Goal: Task Accomplishment & Management: Manage account settings

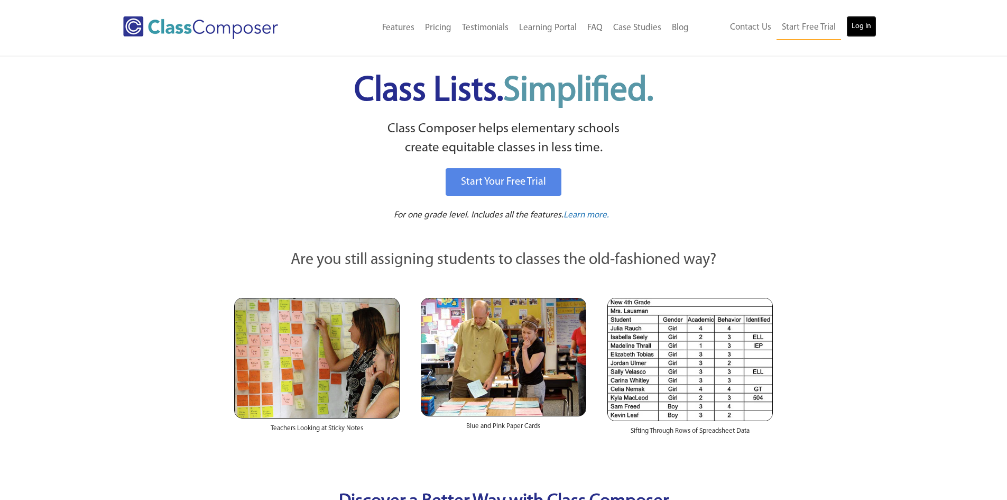
click at [872, 31] on link "Log In" at bounding box center [862, 26] width 30 height 21
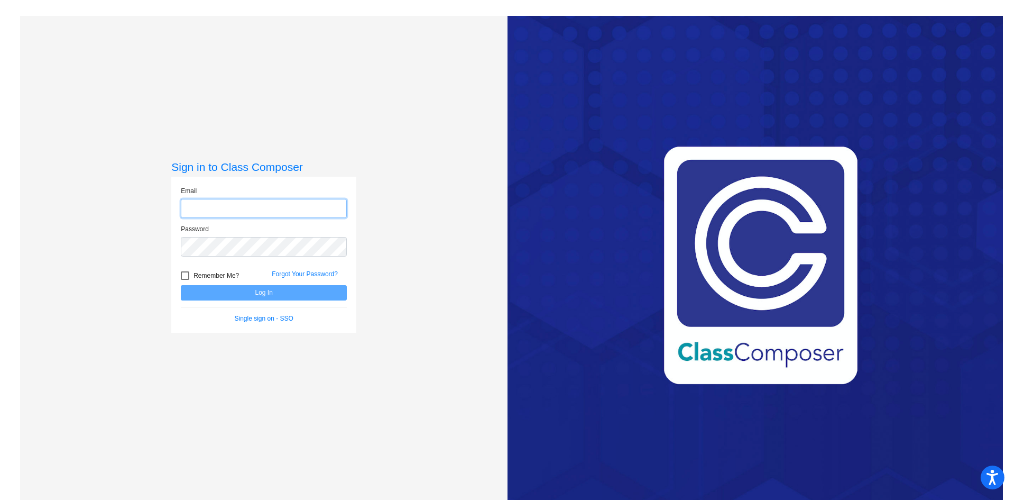
type input "[EMAIL_ADDRESS][DOMAIN_NAME]"
click at [289, 289] on button "Log In" at bounding box center [264, 292] width 166 height 15
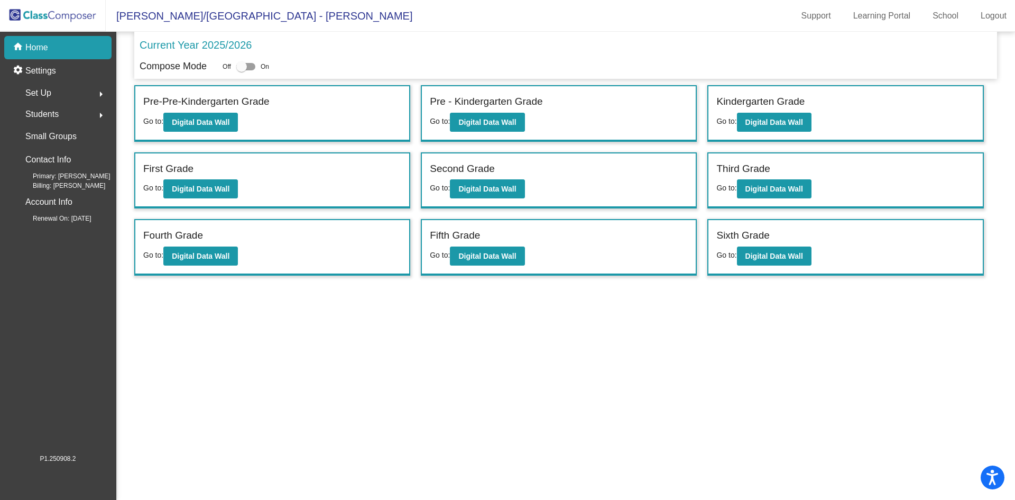
click at [49, 89] on span "Set Up" at bounding box center [38, 93] width 26 height 15
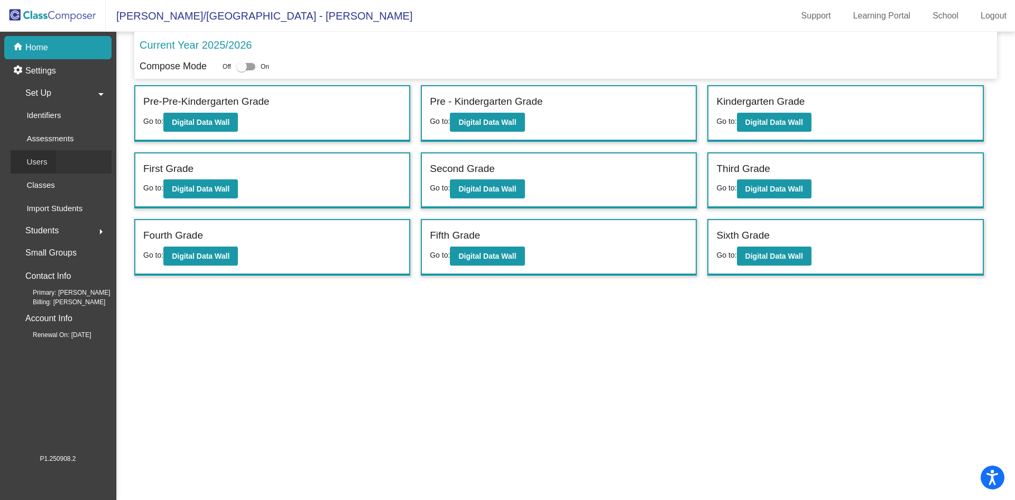
click at [46, 161] on p "Users" at bounding box center [36, 161] width 21 height 13
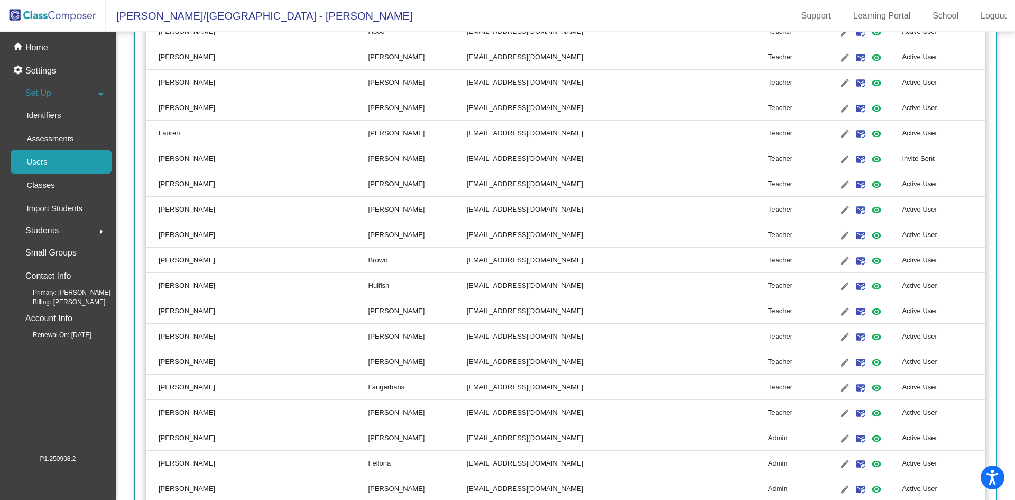
scroll to position [2757, 0]
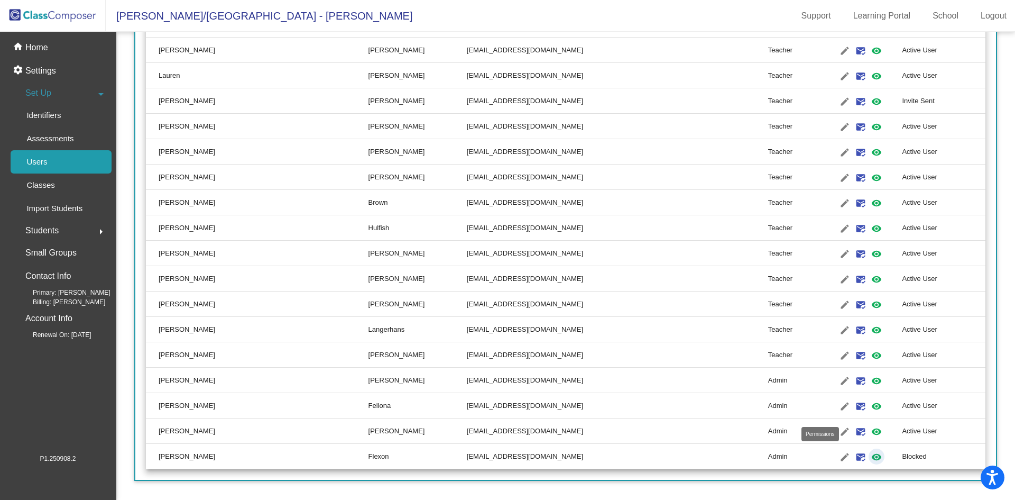
click at [870, 458] on mat-icon "visibility" at bounding box center [876, 457] width 13 height 13
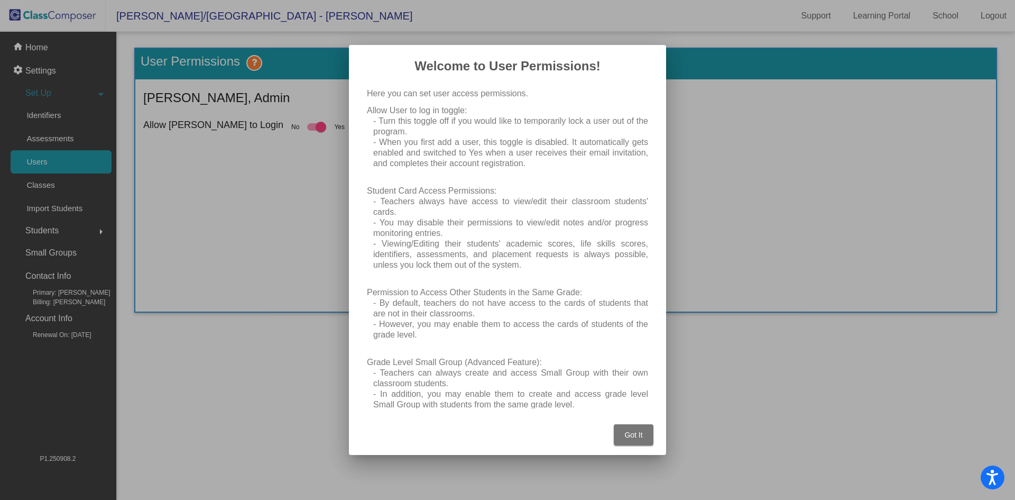
scroll to position [24, 0]
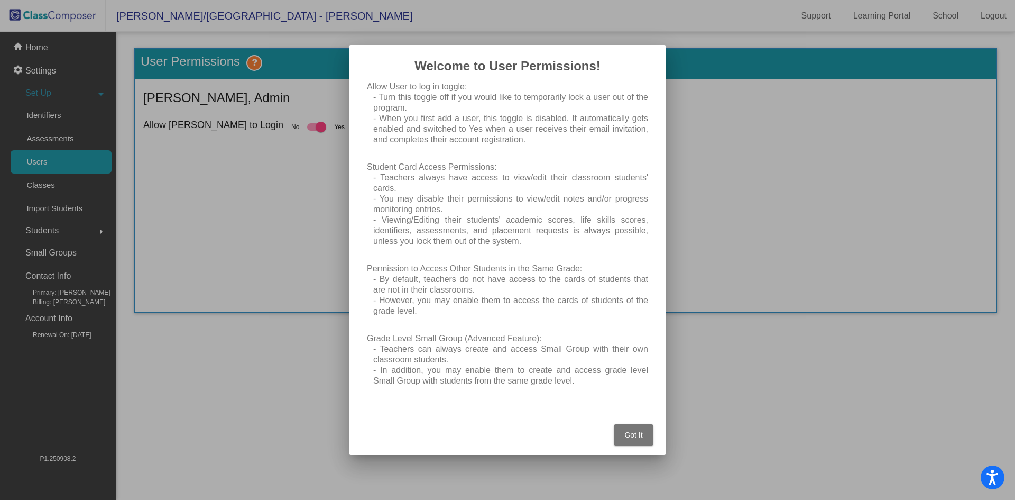
click at [597, 463] on div at bounding box center [507, 250] width 1015 height 500
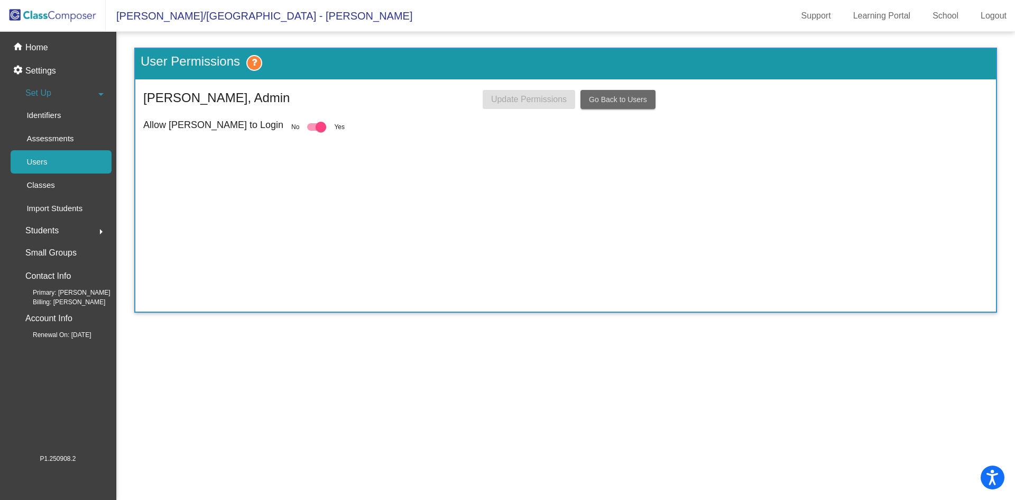
click at [617, 100] on span "Go Back to Users" at bounding box center [618, 99] width 58 height 8
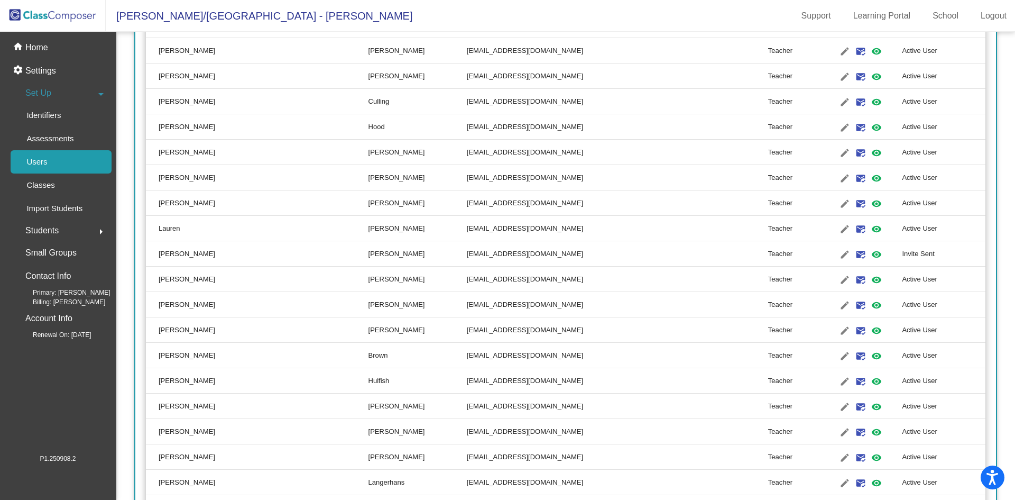
scroll to position [2757, 0]
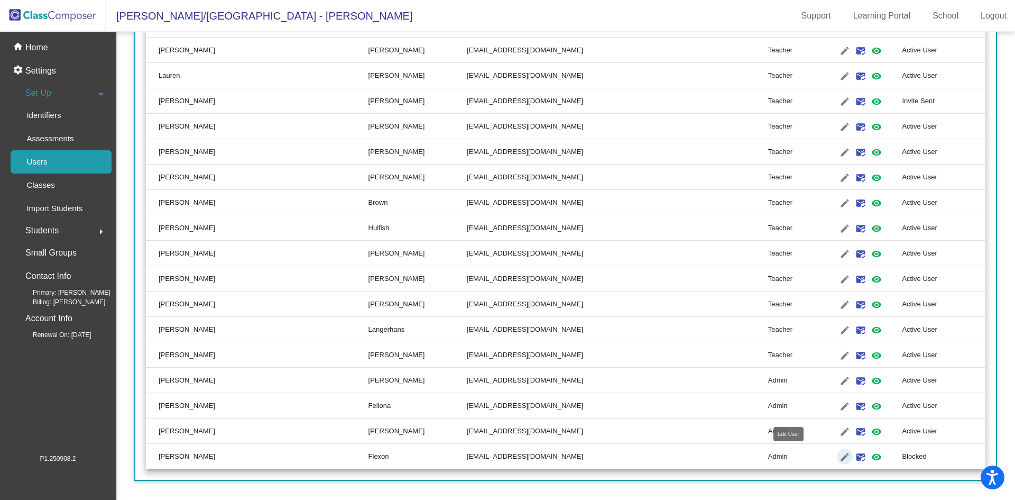
click at [839, 455] on mat-icon "edit" at bounding box center [845, 457] width 13 height 13
type input "[PERSON_NAME]"
type input "Flexon"
type input "[EMAIL_ADDRESS][DOMAIN_NAME]"
radio input "true"
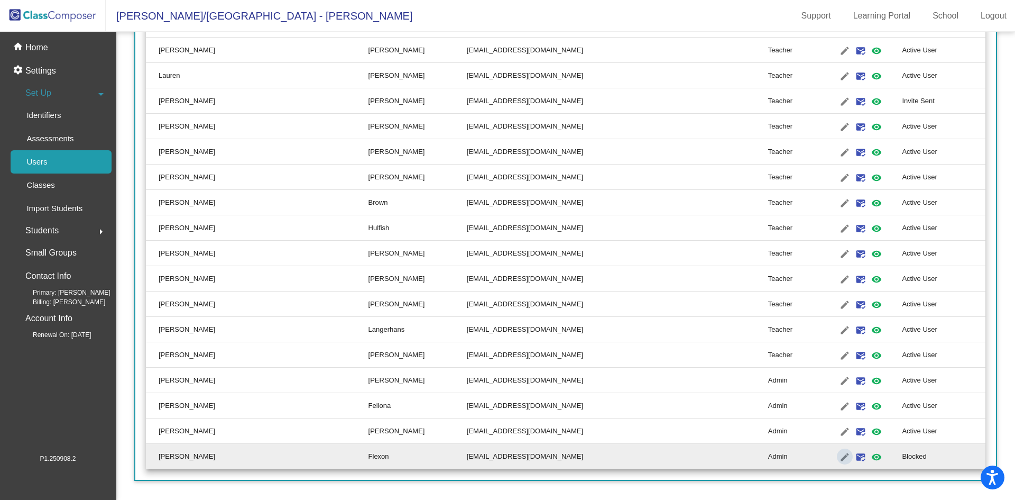
scroll to position [0, 0]
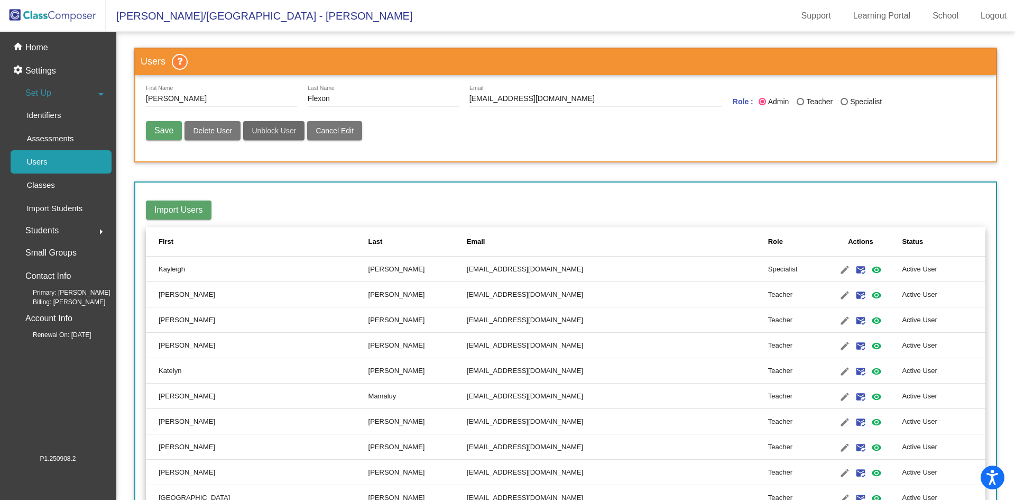
click at [273, 132] on span "Unblock User" at bounding box center [274, 130] width 44 height 8
radio input "false"
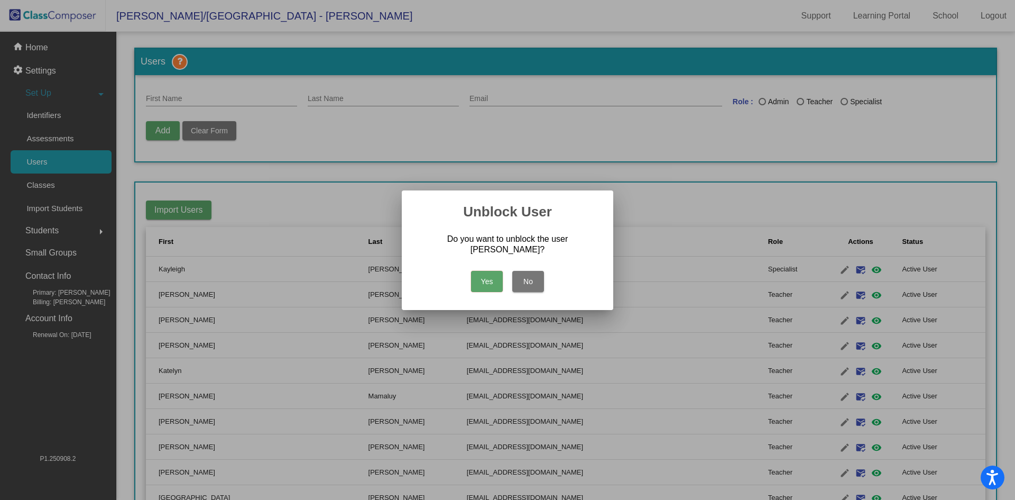
click at [485, 279] on button "Yes" at bounding box center [487, 281] width 32 height 21
